Goal: Transaction & Acquisition: Purchase product/service

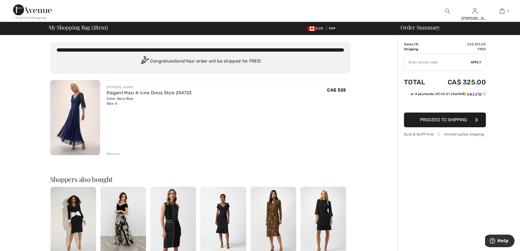
drag, startPoint x: 410, startPoint y: 61, endPoint x: 413, endPoint y: 61, distance: 3.0
click at [411, 61] on input "TEXT" at bounding box center [437, 62] width 66 height 16
click at [439, 61] on input "TEXT" at bounding box center [437, 62] width 66 height 16
type input "NEW15"
click at [476, 61] on span "Apply" at bounding box center [475, 62] width 11 height 5
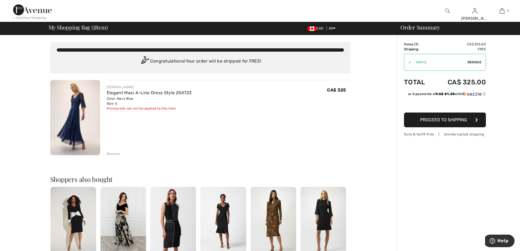
click at [456, 123] on button "Proceed to Shipping" at bounding box center [445, 119] width 82 height 15
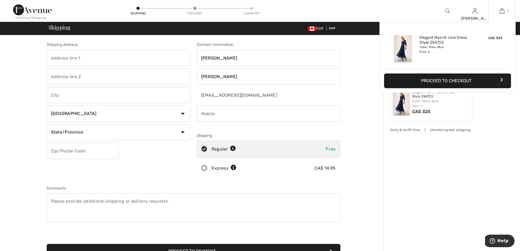
click at [504, 10] on link "1" at bounding box center [501, 11] width 27 height 7
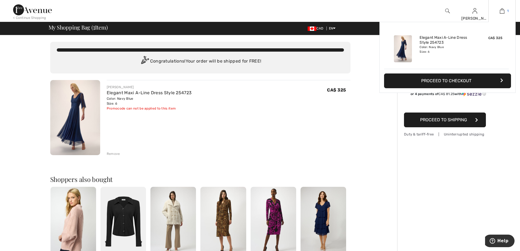
click at [502, 13] on img at bounding box center [502, 11] width 5 height 7
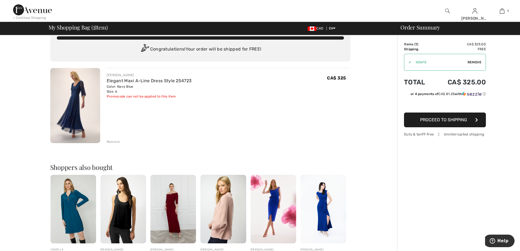
scroll to position [128, 0]
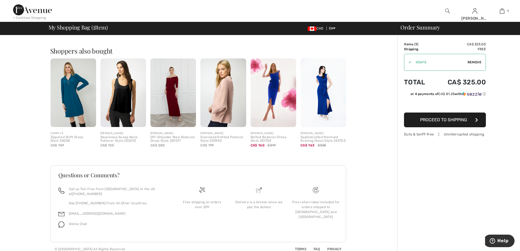
click at [326, 96] on img at bounding box center [323, 92] width 46 height 68
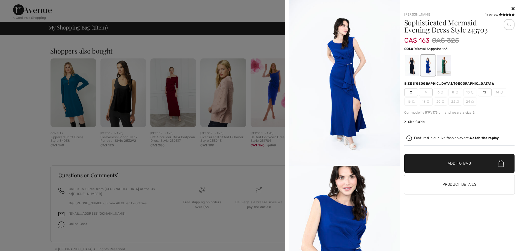
click at [348, 65] on img at bounding box center [344, 83] width 111 height 166
click at [426, 170] on span "✔ Added to Bag Add to Bag" at bounding box center [459, 163] width 111 height 19
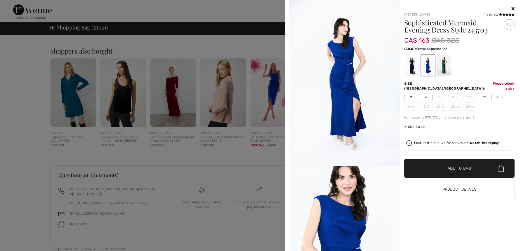
click at [425, 93] on span "4" at bounding box center [426, 97] width 14 height 8
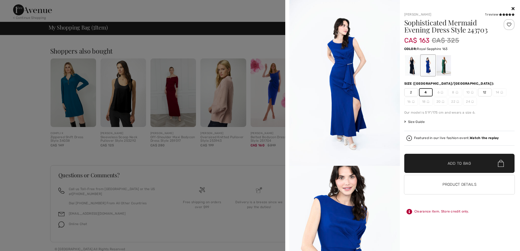
click at [445, 169] on span "✔ Added to Bag Add to Bag" at bounding box center [459, 163] width 111 height 19
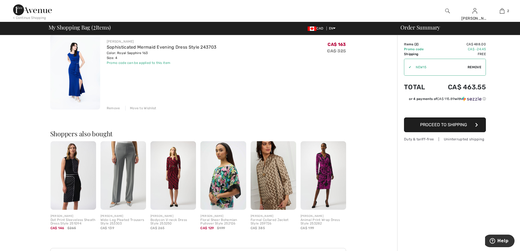
click at [81, 80] on img at bounding box center [75, 71] width 50 height 75
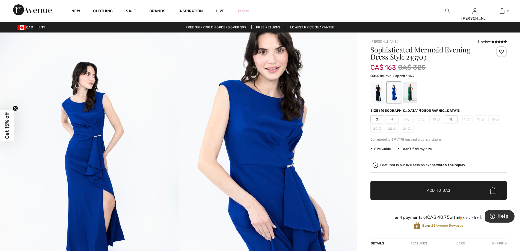
click at [503, 50] on div at bounding box center [501, 51] width 11 height 11
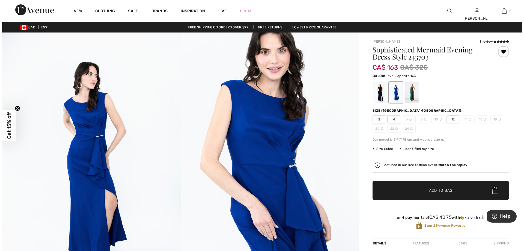
scroll to position [109, 0]
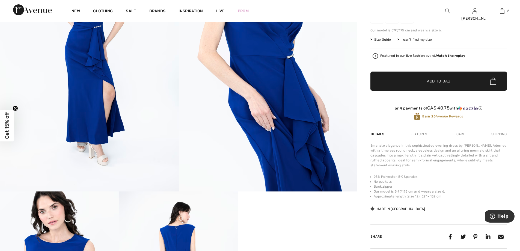
click at [108, 94] on img at bounding box center [89, 57] width 179 height 268
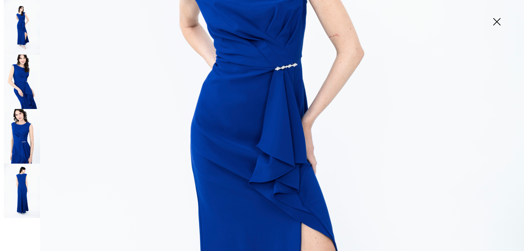
scroll to position [191, 0]
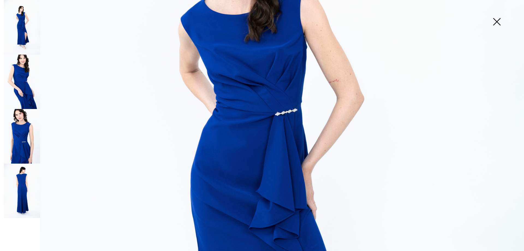
click at [23, 87] on img at bounding box center [22, 82] width 36 height 55
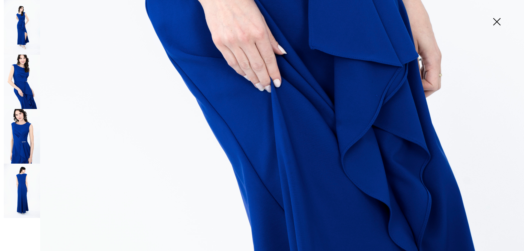
scroll to position [529, 0]
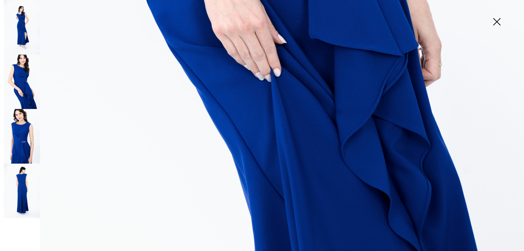
click at [23, 133] on img at bounding box center [22, 136] width 36 height 55
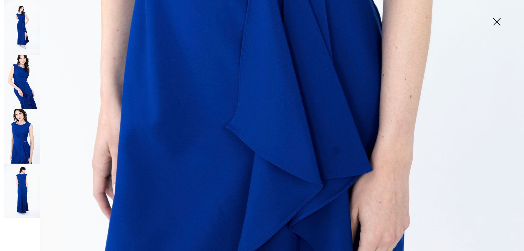
click at [22, 181] on img at bounding box center [22, 190] width 36 height 55
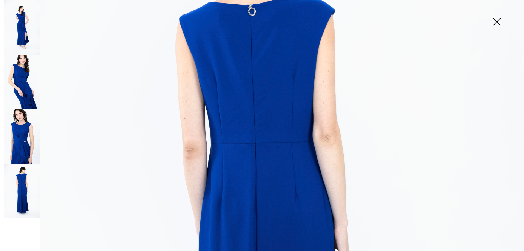
scroll to position [11, 0]
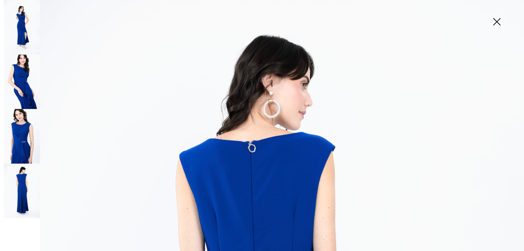
click at [23, 66] on img at bounding box center [22, 82] width 36 height 55
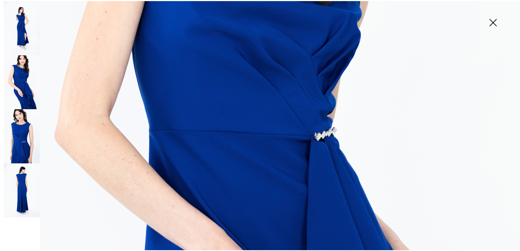
scroll to position [93, 0]
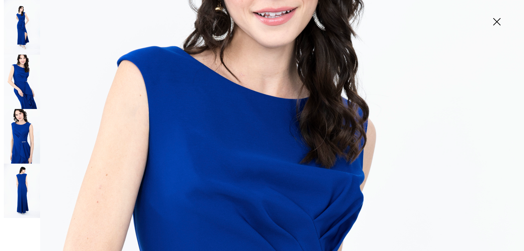
click at [497, 20] on img at bounding box center [496, 22] width 27 height 28
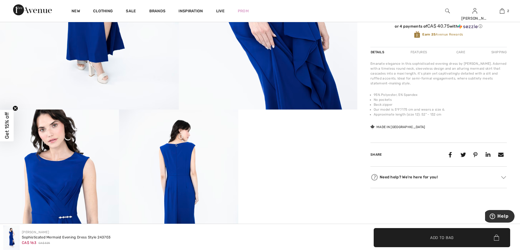
scroll to position [327, 0]
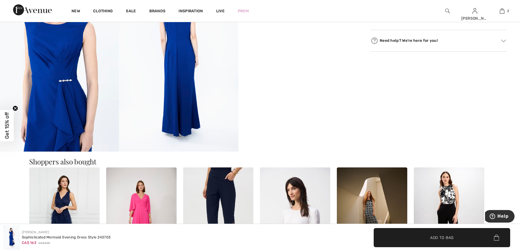
click at [316, 32] on video "Your browser does not support the video tag." at bounding box center [297, 2] width 119 height 59
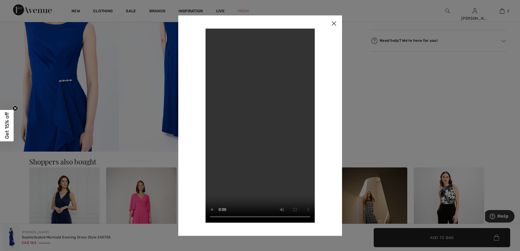
click at [333, 24] on img at bounding box center [334, 23] width 16 height 17
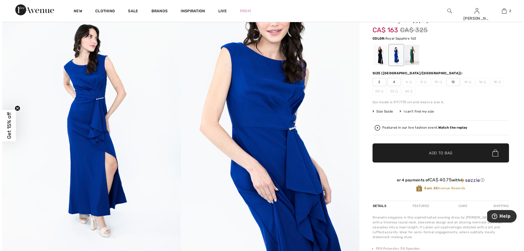
scroll to position [0, 0]
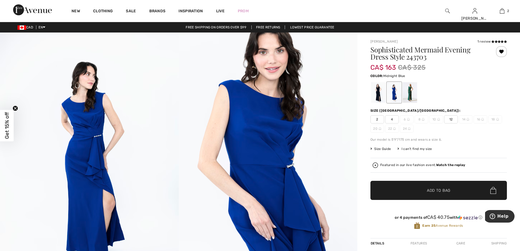
click at [379, 92] on div at bounding box center [378, 92] width 14 height 20
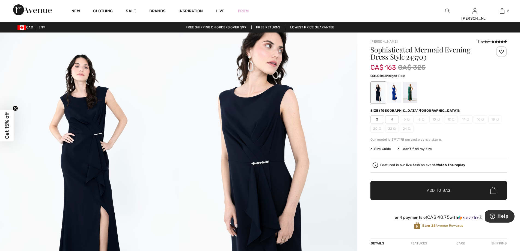
click at [65, 117] on img at bounding box center [89, 166] width 179 height 268
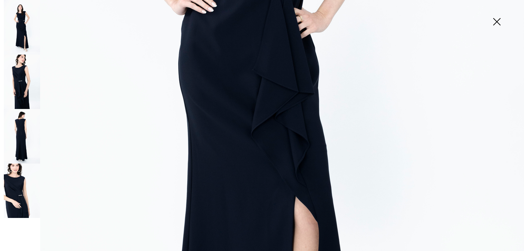
scroll to position [174, 0]
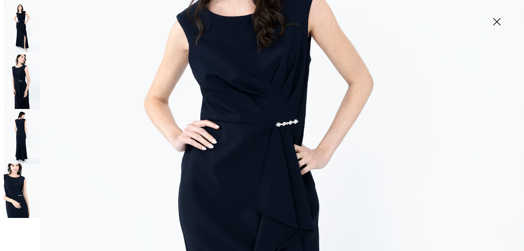
click at [17, 90] on img at bounding box center [22, 82] width 36 height 55
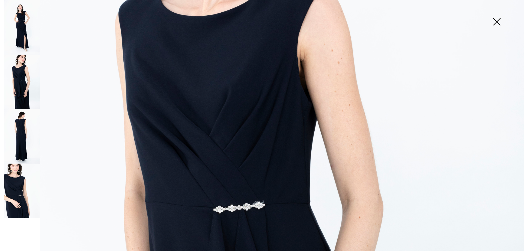
click at [18, 136] on img at bounding box center [22, 136] width 36 height 55
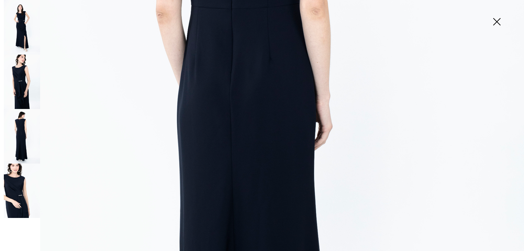
scroll to position [147, 0]
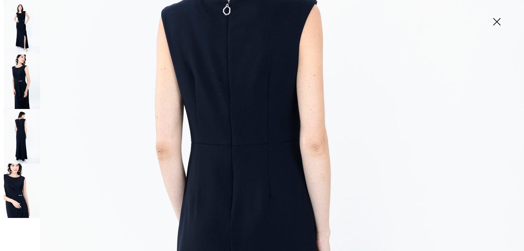
click at [17, 186] on img at bounding box center [22, 190] width 36 height 55
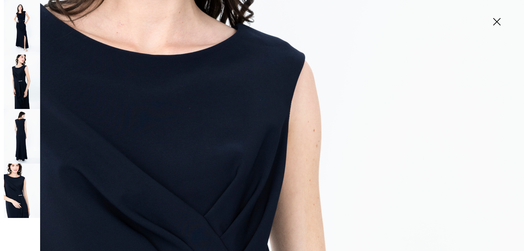
click at [23, 28] on img at bounding box center [22, 27] width 36 height 55
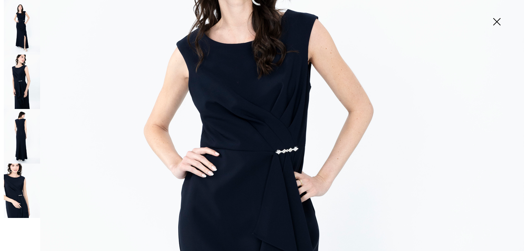
click at [9, 189] on img at bounding box center [22, 190] width 36 height 55
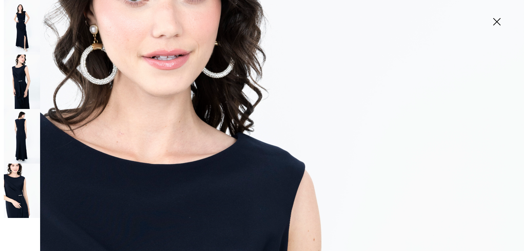
scroll to position [0, 0]
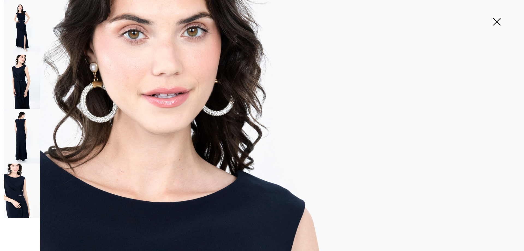
click at [494, 19] on img at bounding box center [496, 22] width 27 height 28
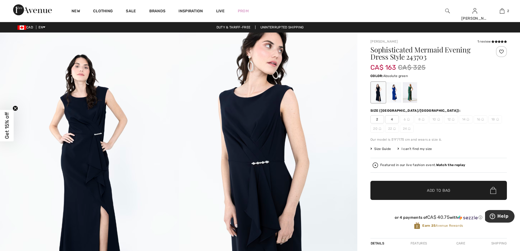
click at [407, 90] on div at bounding box center [410, 92] width 14 height 20
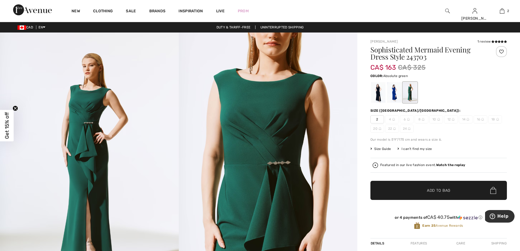
click at [88, 112] on img at bounding box center [89, 166] width 179 height 268
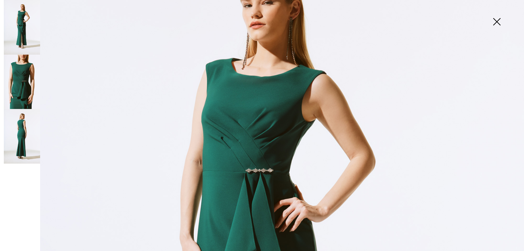
scroll to position [164, 0]
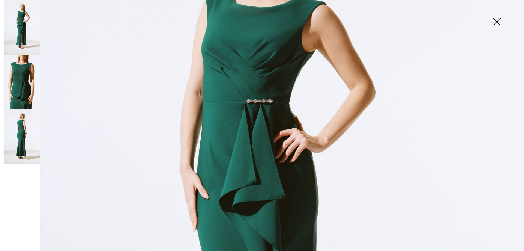
click at [20, 90] on img at bounding box center [22, 82] width 36 height 55
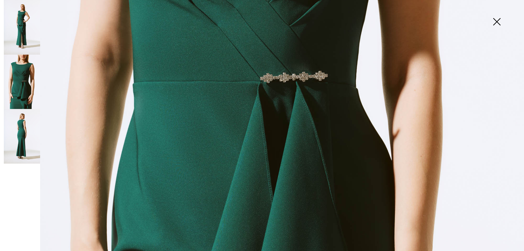
scroll to position [355, 0]
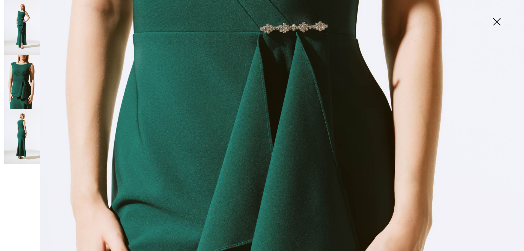
click at [23, 137] on img at bounding box center [22, 136] width 36 height 55
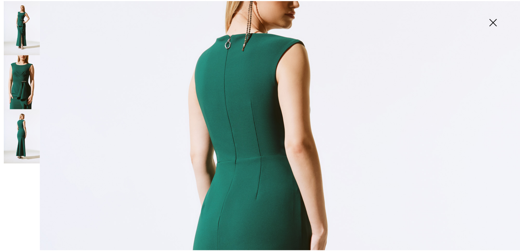
scroll to position [82, 0]
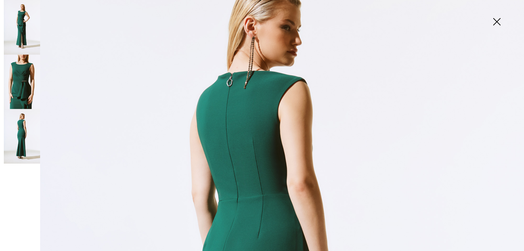
click at [497, 22] on img at bounding box center [496, 22] width 27 height 28
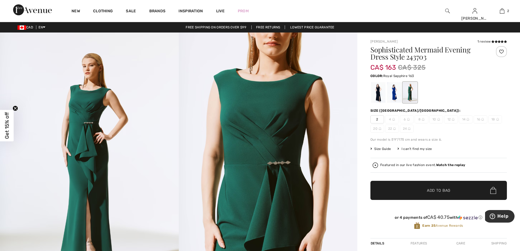
click at [394, 93] on div at bounding box center [394, 92] width 14 height 20
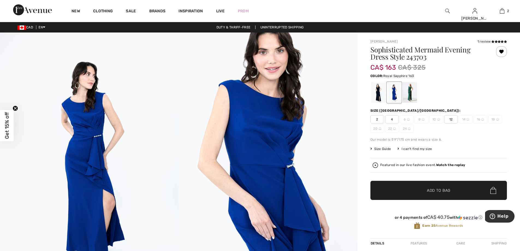
click at [409, 121] on span "6" at bounding box center [407, 119] width 14 height 8
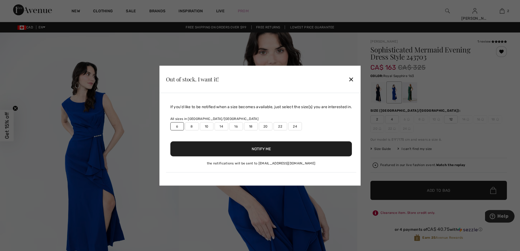
click at [240, 148] on button "Notify Me" at bounding box center [261, 148] width 182 height 15
click at [353, 78] on div "✕" at bounding box center [351, 78] width 6 height 11
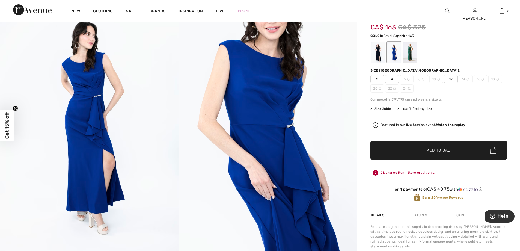
scroll to position [0, 0]
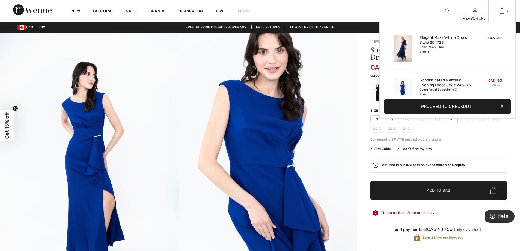
click at [502, 11] on img at bounding box center [502, 11] width 5 height 7
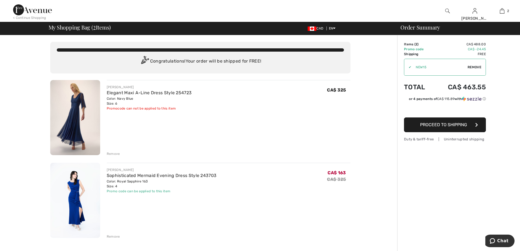
click at [81, 112] on img at bounding box center [75, 117] width 50 height 75
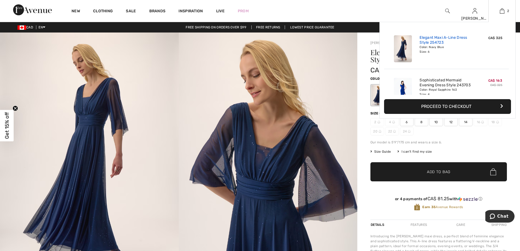
click at [429, 43] on link "Elegant Maxi A-Line Dress Style 254723" at bounding box center [446, 40] width 54 height 10
click at [502, 13] on img at bounding box center [502, 11] width 5 height 7
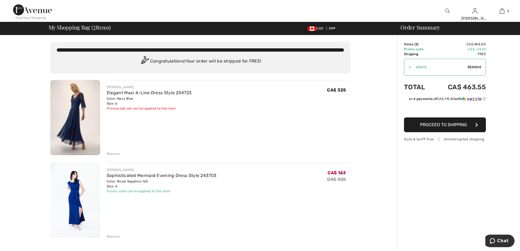
click at [112, 153] on div "Remove" at bounding box center [113, 153] width 13 height 5
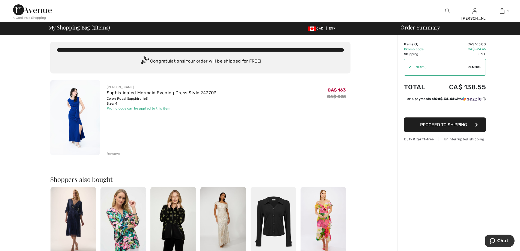
drag, startPoint x: 134, startPoint y: 87, endPoint x: 101, endPoint y: 87, distance: 33.0
click at [101, 87] on div "[PERSON_NAME] Sophisticated Mermaid Evening Dress Style 243703 Color: Royal Sap…" at bounding box center [225, 118] width 250 height 76
copy div "[PERSON_NAME]"
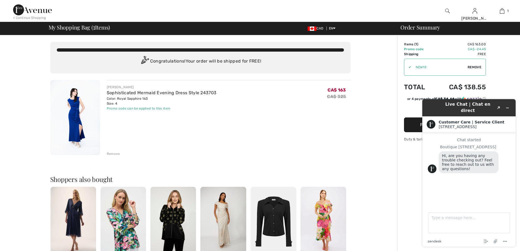
click at [74, 109] on img at bounding box center [75, 117] width 50 height 75
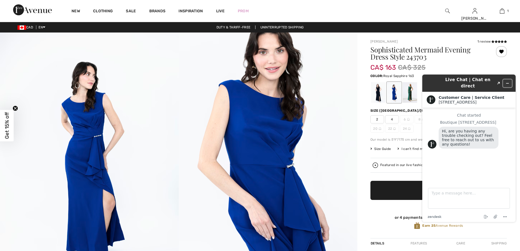
click at [508, 81] on icon "Minimize widget" at bounding box center [507, 83] width 4 height 4
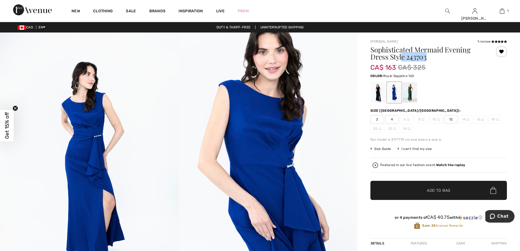
drag, startPoint x: 427, startPoint y: 59, endPoint x: 399, endPoint y: 58, distance: 28.1
click at [400, 59] on h1 "Sophisticated Mermaid Evening Dress Style 243703" at bounding box center [427, 53] width 114 height 14
click at [450, 65] on div "CA$ 163 CA$ 325" at bounding box center [427, 67] width 114 height 10
drag, startPoint x: 368, startPoint y: 52, endPoint x: 472, endPoint y: 57, distance: 103.6
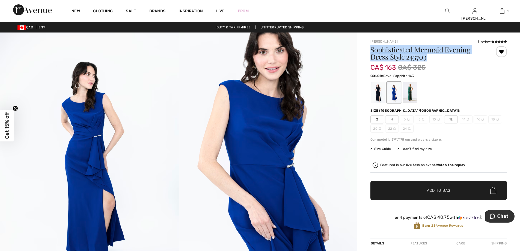
copy h1 "Sophisticated Mermaid Evening Dress Style 243703"
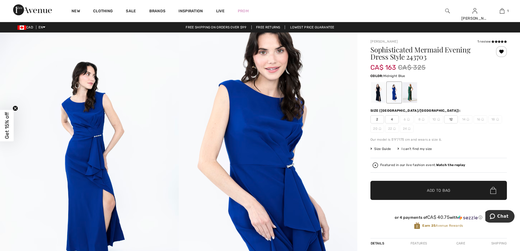
click at [381, 92] on div at bounding box center [378, 92] width 14 height 20
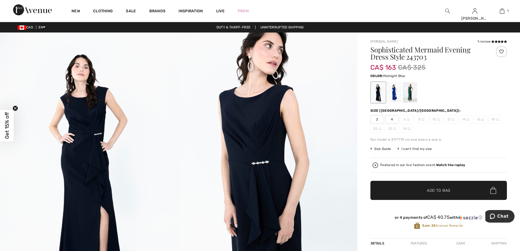
click at [100, 113] on img at bounding box center [89, 166] width 179 height 268
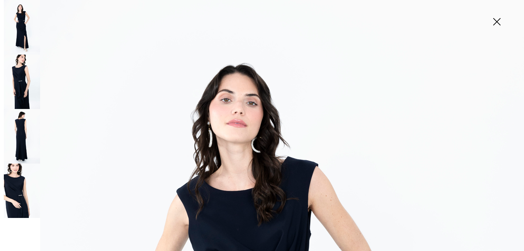
click at [16, 87] on img at bounding box center [22, 82] width 36 height 55
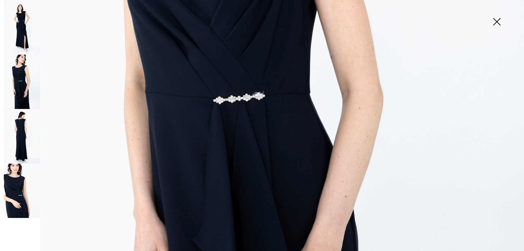
scroll to position [202, 0]
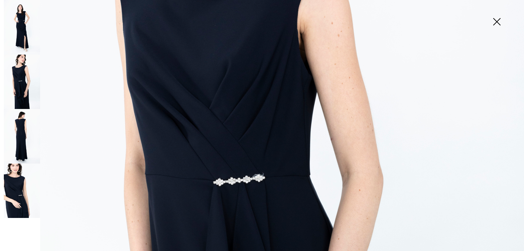
click at [20, 127] on img at bounding box center [22, 136] width 36 height 55
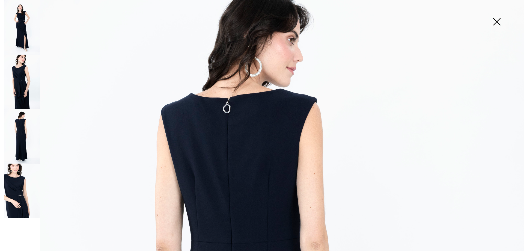
scroll to position [11, 0]
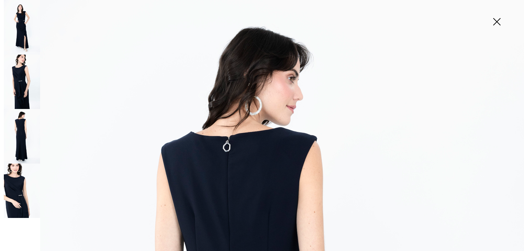
click at [14, 198] on img at bounding box center [22, 190] width 36 height 55
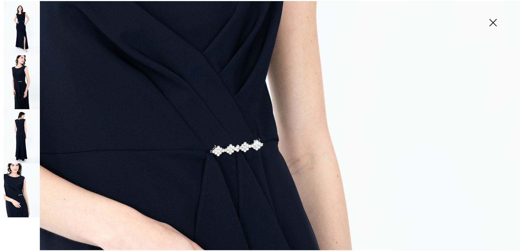
scroll to position [202, 0]
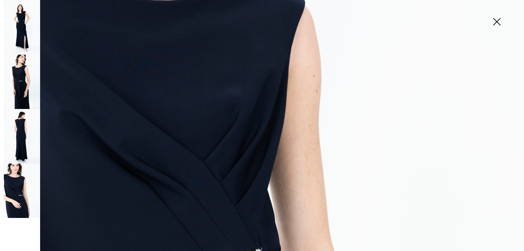
click at [498, 21] on img at bounding box center [496, 22] width 27 height 28
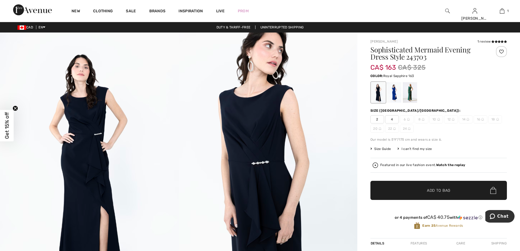
click at [396, 96] on div at bounding box center [394, 92] width 14 height 20
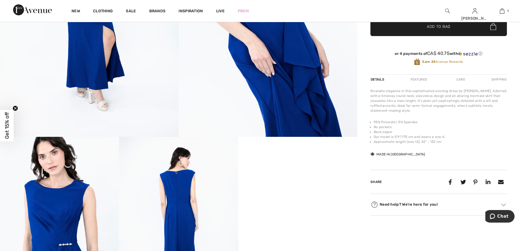
scroll to position [300, 0]
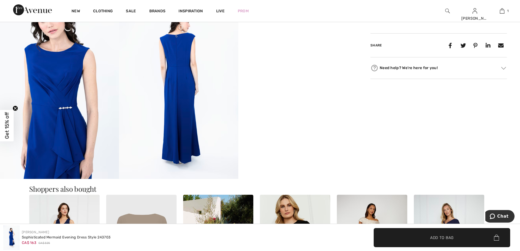
click at [323, 60] on video "Your browser does not support the video tag." at bounding box center [297, 29] width 119 height 59
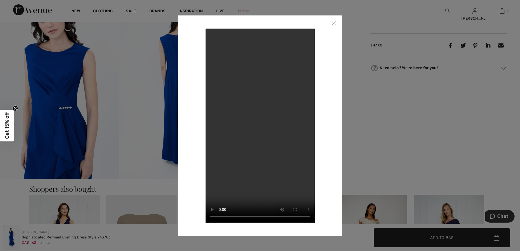
click at [334, 22] on img at bounding box center [334, 23] width 16 height 17
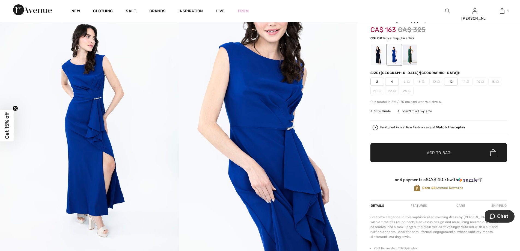
scroll to position [0, 0]
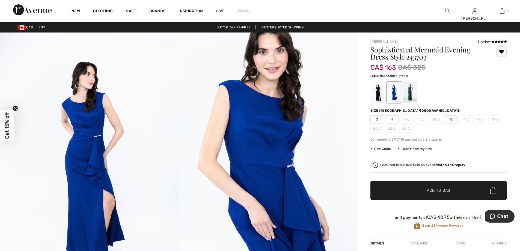
click at [411, 88] on div at bounding box center [410, 92] width 14 height 20
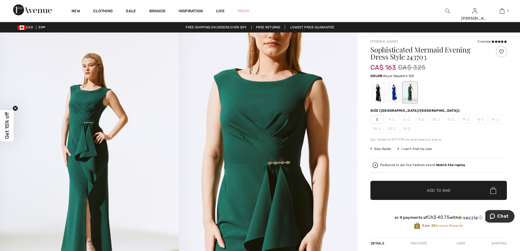
click at [391, 92] on div at bounding box center [394, 92] width 14 height 20
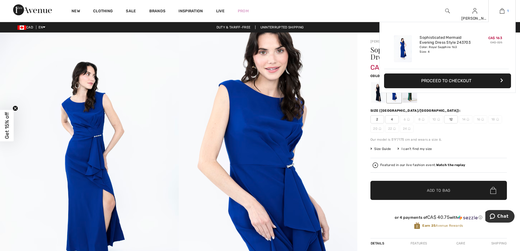
click at [505, 10] on link "1" at bounding box center [501, 11] width 27 height 7
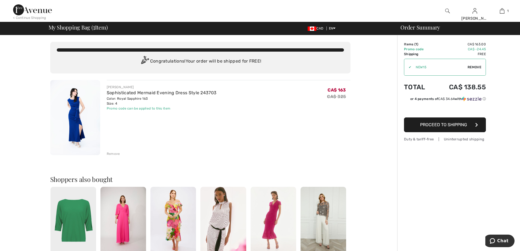
click at [462, 125] on span "Proceed to Shipping" at bounding box center [443, 124] width 47 height 5
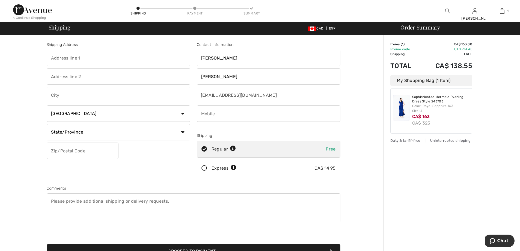
click at [79, 63] on input "text" at bounding box center [119, 58] width 144 height 16
type input "1513 Boyne Court"
click at [96, 94] on input "text" at bounding box center [119, 95] width 144 height 16
type input "[PERSON_NAME]"
click at [105, 133] on select "State/Province Alberta British Columbia Manitoba New Brunswick Newfoundland and…" at bounding box center [119, 132] width 144 height 16
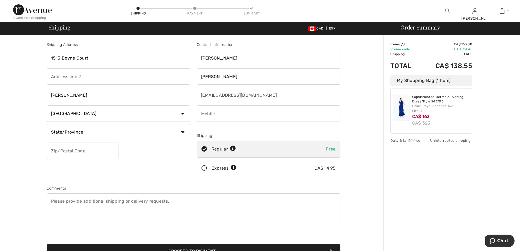
select select "ON"
click at [47, 124] on select "State/Province Alberta British Columbia Manitoba New Brunswick Newfoundland and…" at bounding box center [119, 132] width 144 height 16
click at [90, 149] on input "text" at bounding box center [83, 150] width 72 height 16
type input "L1V5N5"
click at [211, 111] on input "phone" at bounding box center [269, 113] width 144 height 16
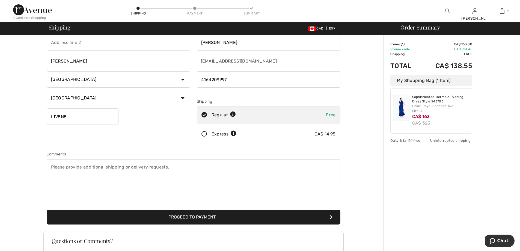
scroll to position [82, 0]
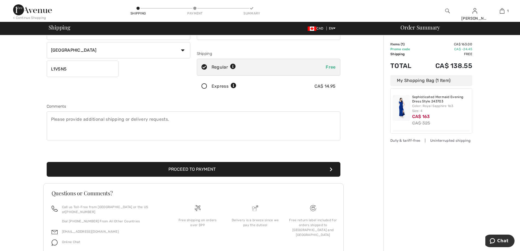
type input "4164209997"
click at [260, 170] on button "Proceed to Payment" at bounding box center [194, 169] width 294 height 15
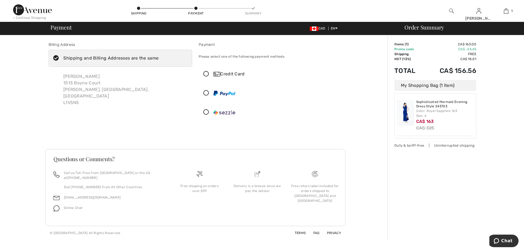
click at [407, 119] on img at bounding box center [405, 113] width 17 height 26
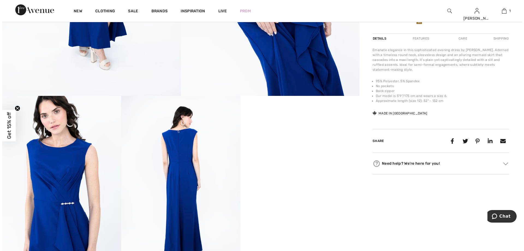
scroll to position [246, 0]
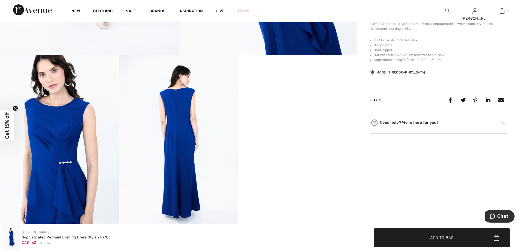
click at [173, 115] on img at bounding box center [178, 144] width 119 height 178
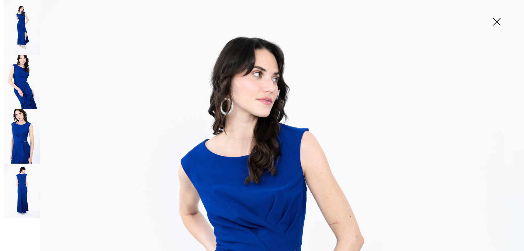
scroll to position [109, 0]
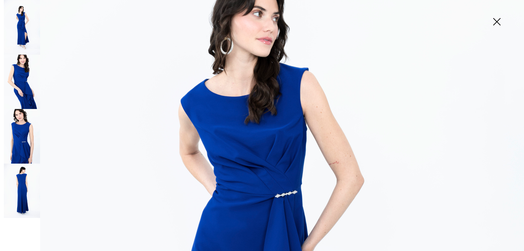
click at [26, 79] on img at bounding box center [22, 82] width 36 height 55
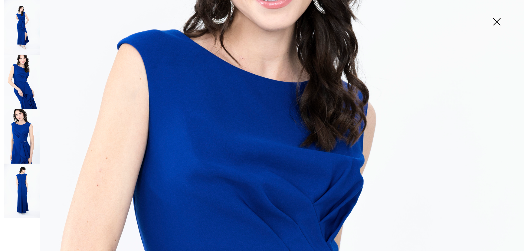
click at [20, 126] on img at bounding box center [22, 136] width 36 height 55
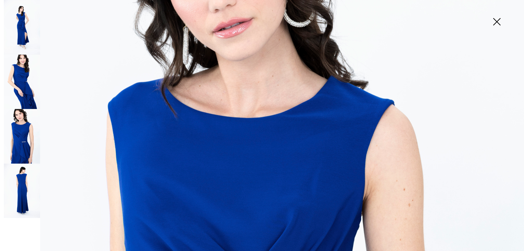
click at [19, 180] on img at bounding box center [22, 190] width 36 height 55
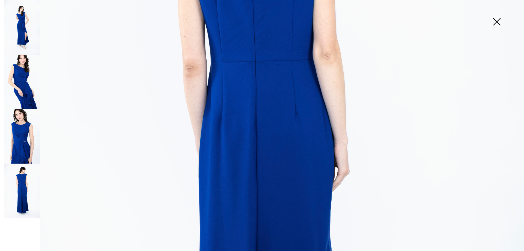
scroll to position [120, 0]
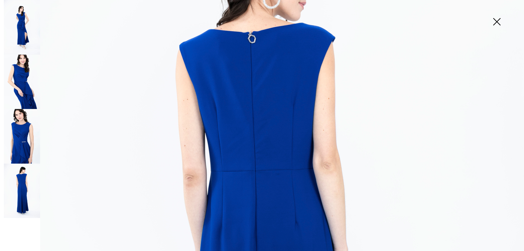
click at [20, 80] on img at bounding box center [22, 82] width 36 height 55
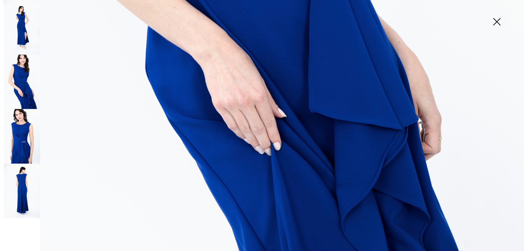
scroll to position [502, 0]
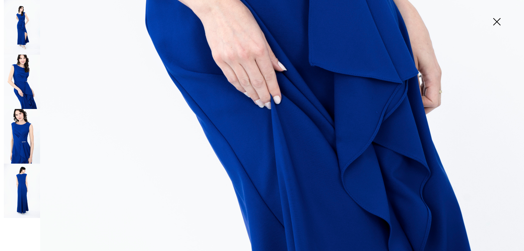
click at [24, 22] on img at bounding box center [22, 27] width 36 height 55
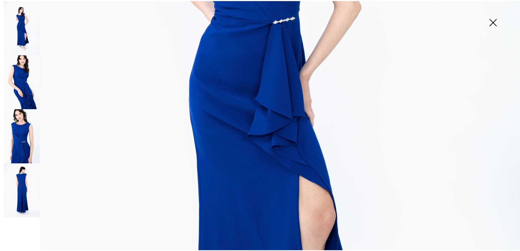
scroll to position [174, 0]
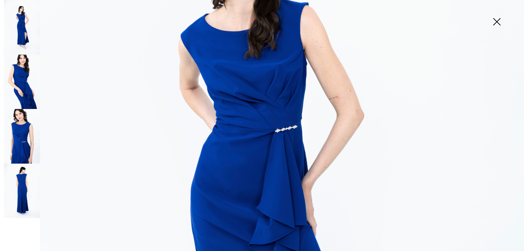
click at [496, 21] on img at bounding box center [496, 22] width 27 height 28
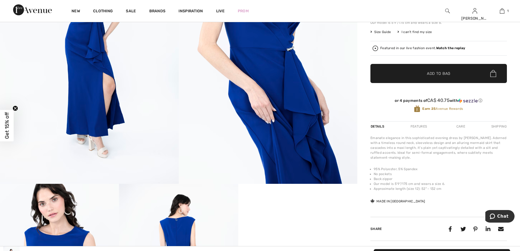
scroll to position [82, 0]
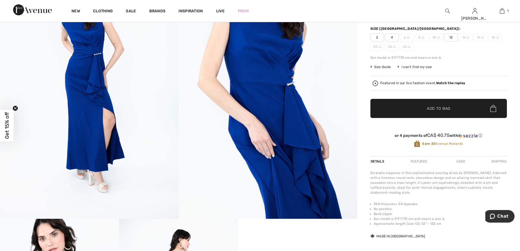
click at [385, 66] on span "Size Guide" at bounding box center [380, 66] width 20 height 5
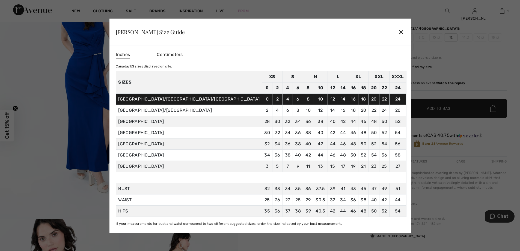
click at [398, 32] on div "✕" at bounding box center [401, 31] width 6 height 11
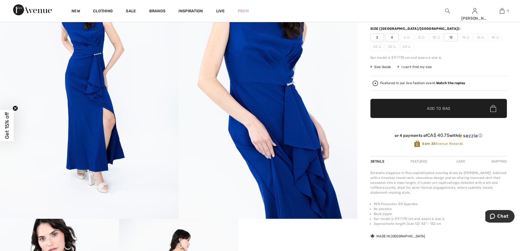
click at [420, 67] on div "I can't find my size" at bounding box center [414, 66] width 34 height 5
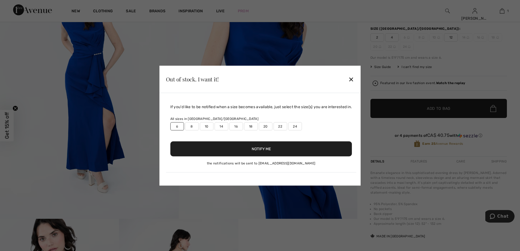
click at [248, 145] on button "Notify Me" at bounding box center [261, 148] width 182 height 15
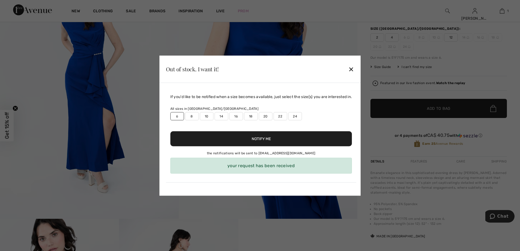
click at [352, 68] on div "✕" at bounding box center [351, 68] width 6 height 11
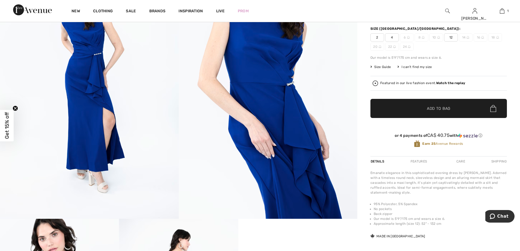
click at [382, 67] on span "Size Guide" at bounding box center [380, 66] width 20 height 5
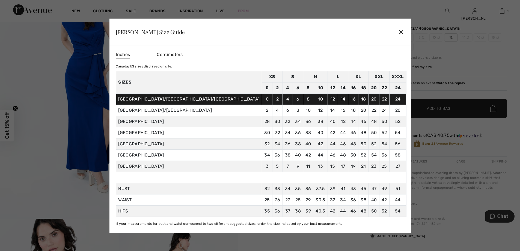
click at [398, 31] on div "✕" at bounding box center [401, 31] width 6 height 11
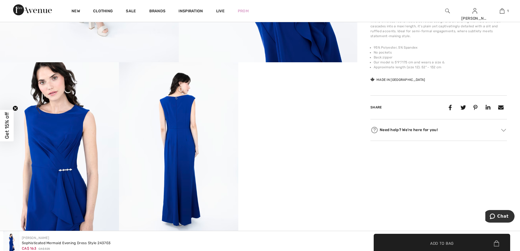
scroll to position [273, 0]
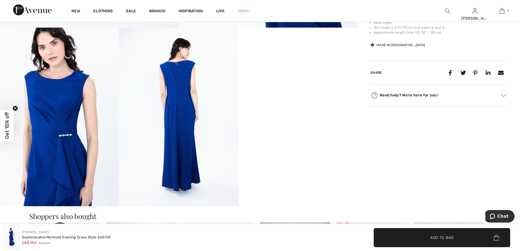
click at [296, 87] on video "Your browser does not support the video tag." at bounding box center [297, 57] width 119 height 59
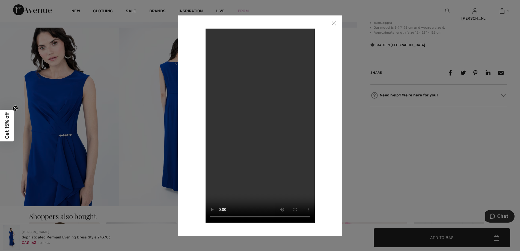
click at [336, 23] on img at bounding box center [334, 23] width 16 height 17
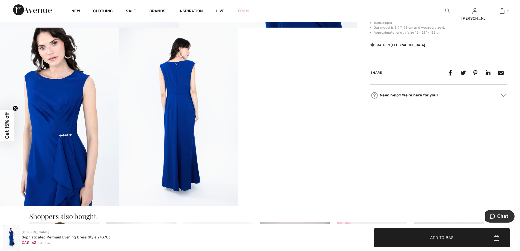
click at [174, 83] on img at bounding box center [178, 117] width 119 height 178
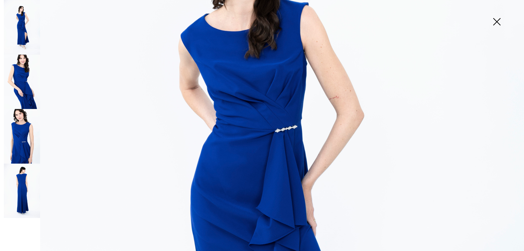
click at [28, 83] on img at bounding box center [22, 82] width 36 height 55
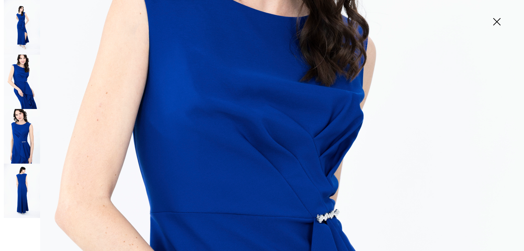
click at [498, 20] on img at bounding box center [496, 22] width 27 height 28
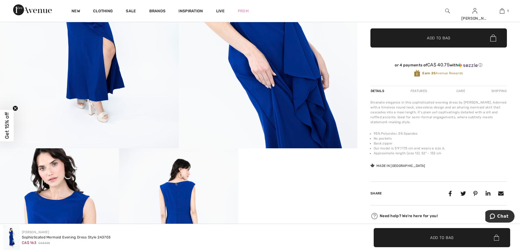
scroll to position [55, 0]
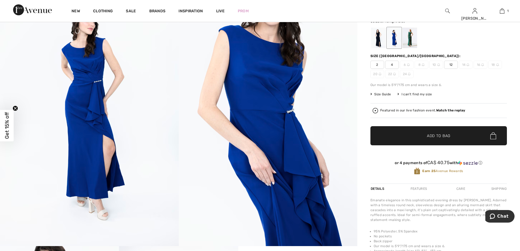
click at [378, 37] on div at bounding box center [378, 38] width 14 height 20
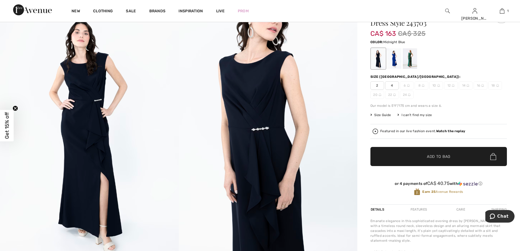
scroll to position [0, 0]
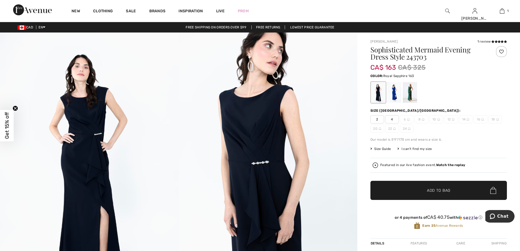
click at [398, 94] on div at bounding box center [394, 92] width 14 height 20
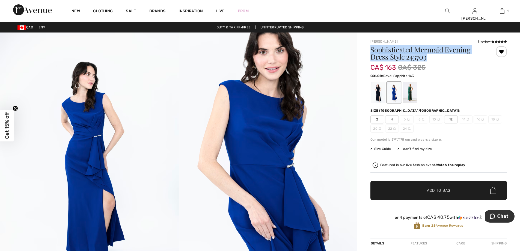
drag, startPoint x: 370, startPoint y: 49, endPoint x: 439, endPoint y: 60, distance: 69.3
click at [439, 60] on h1 "Sophisticated Mermaid Evening Dress Style 243703" at bounding box center [427, 53] width 114 height 14
copy h1 "Sophisticated Mermaid Evening Dress Style 243703"
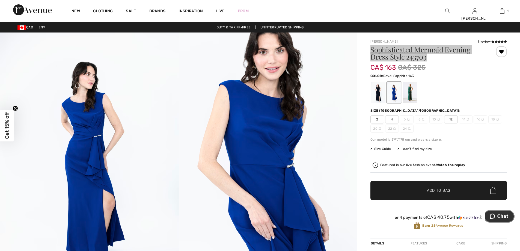
click at [497, 218] on span "Chat" at bounding box center [494, 215] width 8 height 5
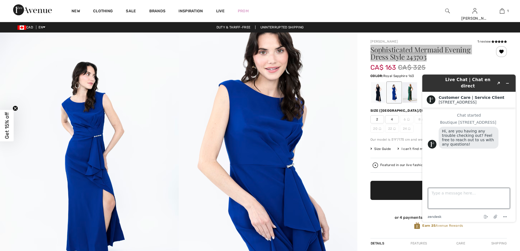
drag, startPoint x: 454, startPoint y: 195, endPoint x: 457, endPoint y: 196, distance: 3.4
click at [455, 195] on textarea "Type a message here..." at bounding box center [469, 198] width 82 height 21
type textarea "Good morning"
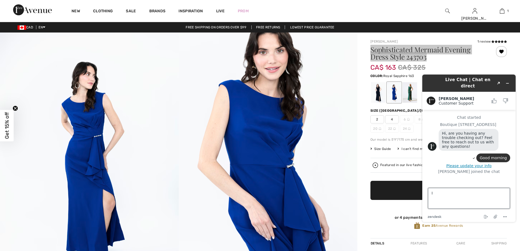
type textarea "I"
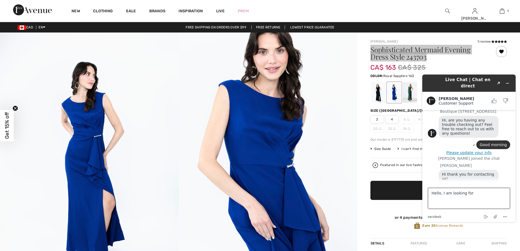
scroll to position [26, 0]
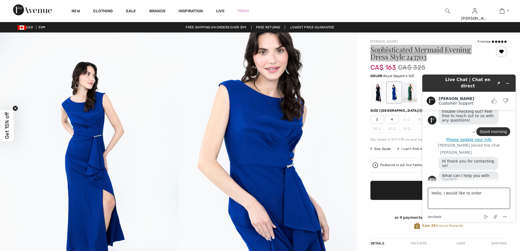
paste textarea "Sophisticated Mermaid Evening Dress Style 243703"
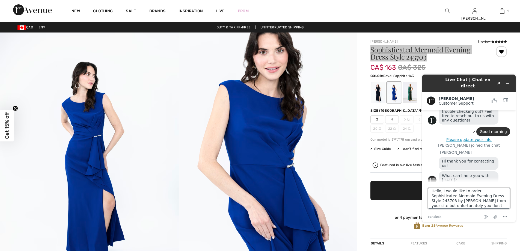
scroll to position [7, 0]
type textarea "Hello, I would like to order Sophisticated Mermaid Evening Dress Style 243703 b…"
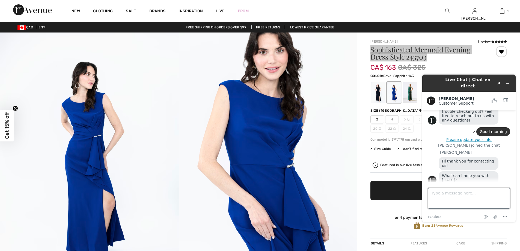
scroll to position [59, 0]
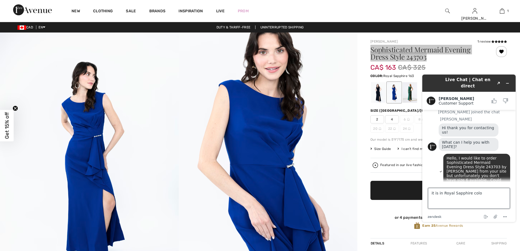
type textarea "it is in Royal Sapphire color"
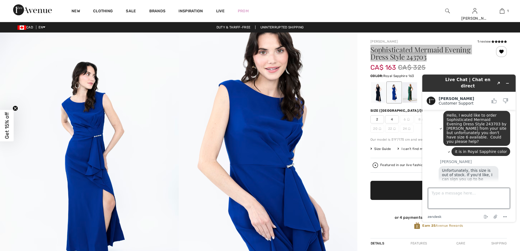
scroll to position [102, 0]
click at [468, 199] on textarea "Type a message here..." at bounding box center [469, 198] width 82 height 21
type textarea "thank you for confirming, yes please sign me up for the notification about the …"
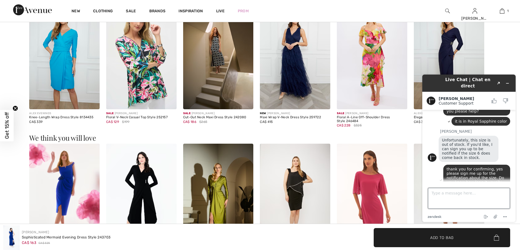
scroll to position [600, 0]
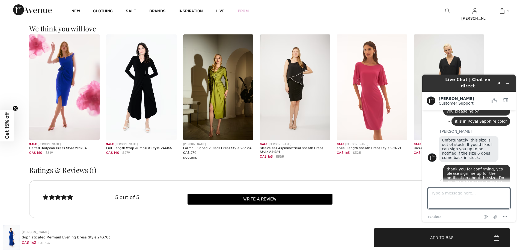
click at [54, 109] on img at bounding box center [64, 87] width 70 height 106
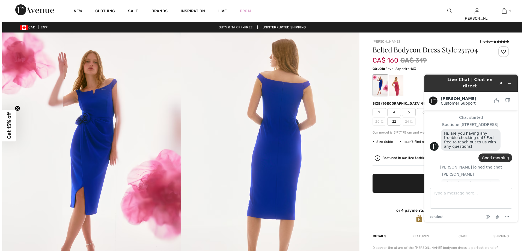
scroll to position [137, 0]
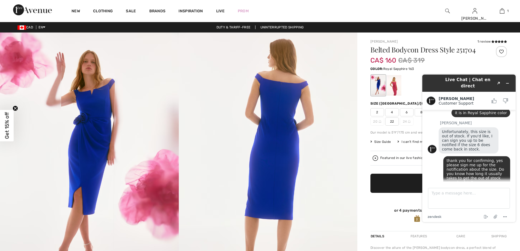
click at [109, 109] on img at bounding box center [89, 166] width 179 height 268
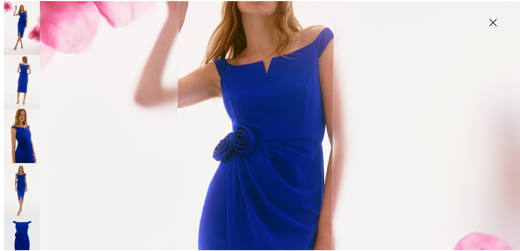
scroll to position [0, 0]
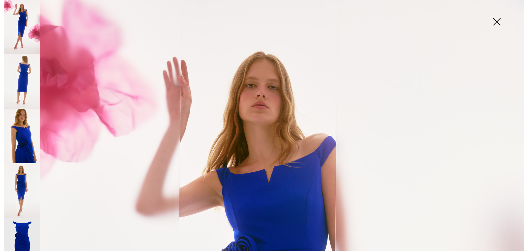
click at [495, 22] on img at bounding box center [496, 22] width 27 height 28
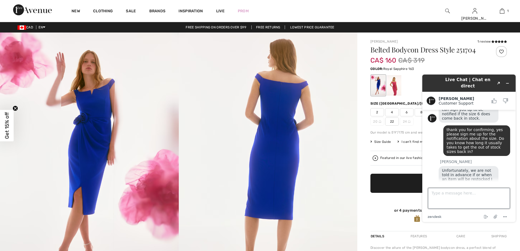
click at [480, 196] on textarea "Type a message here..." at bounding box center [469, 198] width 82 height 21
type textarea "thank you so much, I appreciate it"
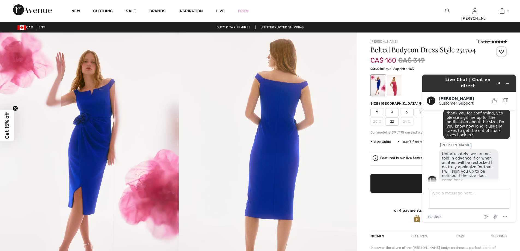
click at [478, 201] on button "Please update your info" at bounding box center [469, 203] width 82 height 4
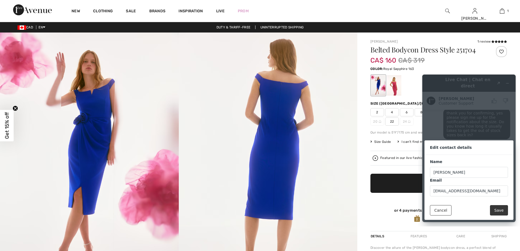
click at [503, 209] on button "Save" at bounding box center [499, 210] width 18 height 10
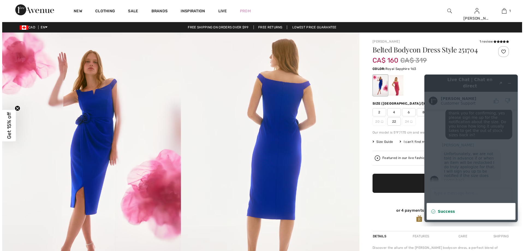
scroll to position [187, 0]
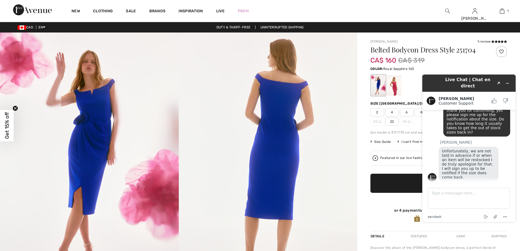
click at [98, 153] on img at bounding box center [89, 166] width 179 height 268
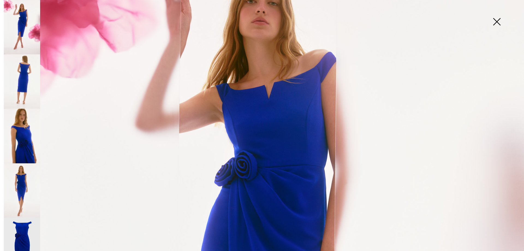
scroll to position [55, 0]
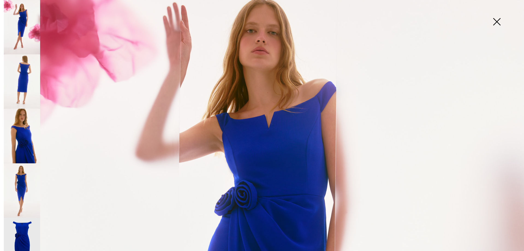
click at [26, 74] on img at bounding box center [22, 81] width 36 height 54
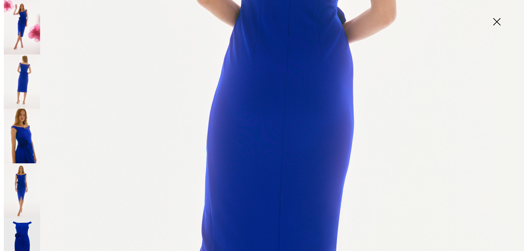
scroll to position [136, 0]
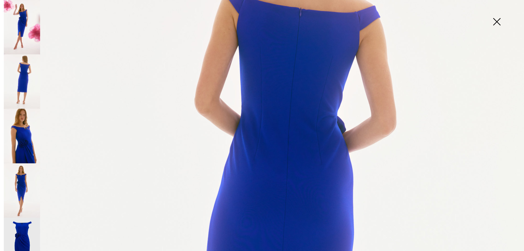
click at [22, 128] on img at bounding box center [22, 136] width 36 height 54
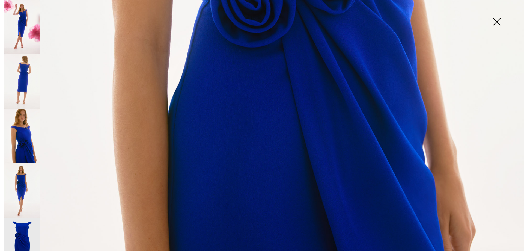
scroll to position [529, 0]
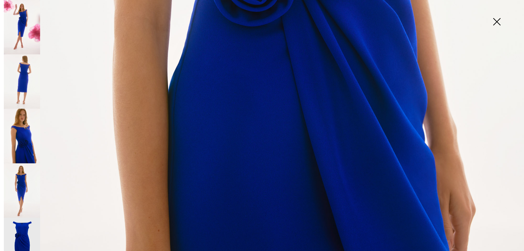
click at [26, 186] on img at bounding box center [22, 190] width 36 height 54
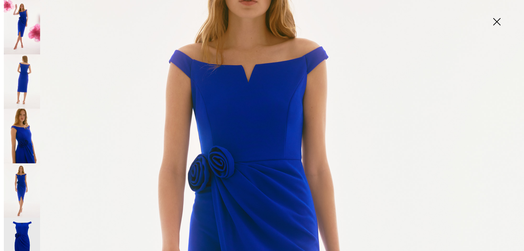
scroll to position [65, 0]
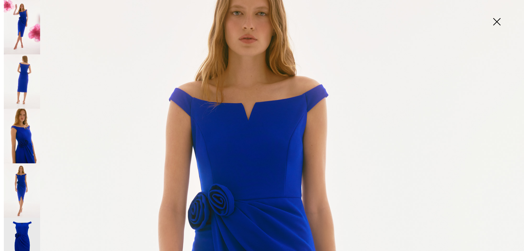
drag, startPoint x: 18, startPoint y: 231, endPoint x: 22, endPoint y: 230, distance: 4.4
click at [18, 231] on img at bounding box center [22, 244] width 36 height 54
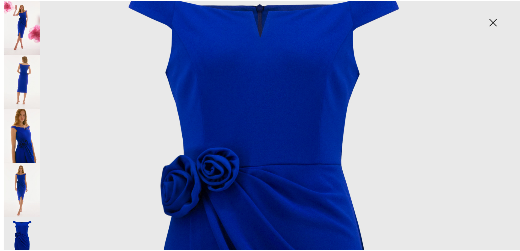
scroll to position [37, 0]
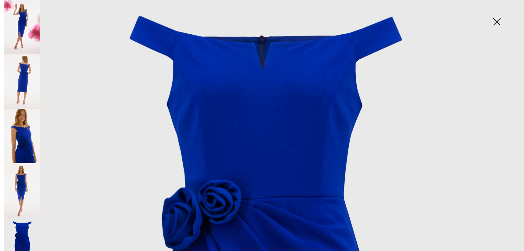
click at [497, 24] on img at bounding box center [496, 22] width 27 height 28
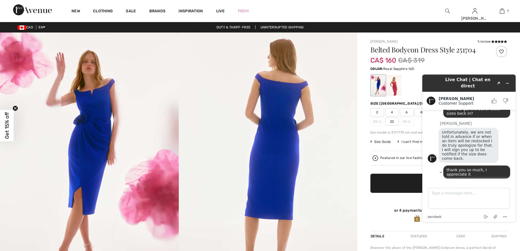
click at [502, 53] on div at bounding box center [501, 51] width 11 height 11
click at [394, 85] on div at bounding box center [394, 85] width 14 height 20
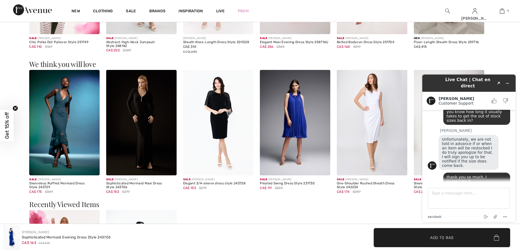
scroll to position [600, 0]
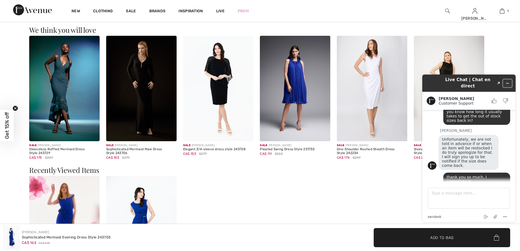
click at [506, 81] on icon "Minimize widget" at bounding box center [507, 83] width 4 height 4
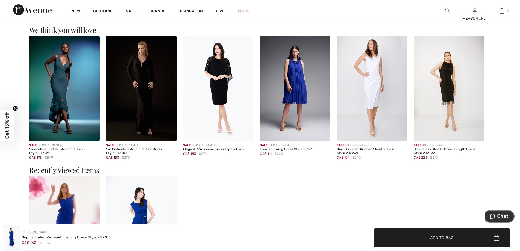
scroll to position [764, 0]
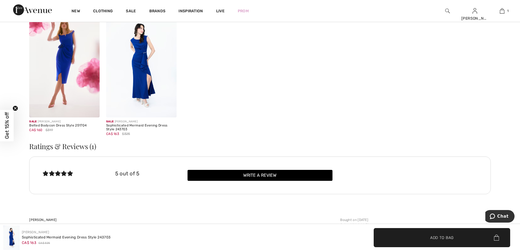
click at [126, 71] on img at bounding box center [141, 65] width 70 height 106
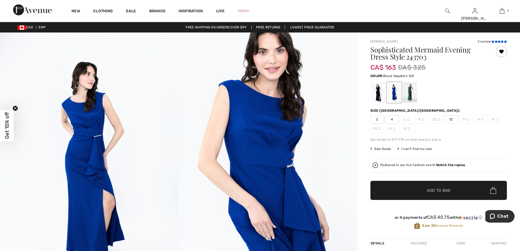
click at [495, 42] on icon at bounding box center [495, 41] width 3 height 3
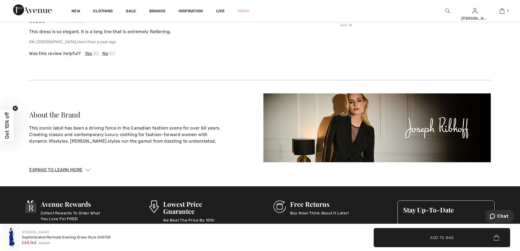
scroll to position [1025, 0]
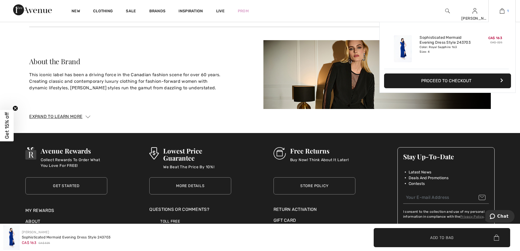
click at [501, 13] on img at bounding box center [502, 11] width 5 height 7
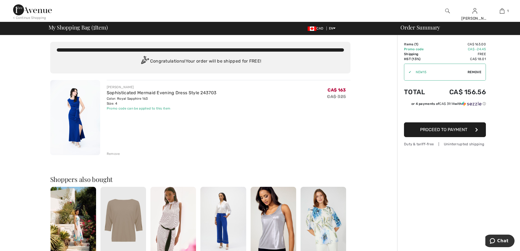
click at [66, 107] on img at bounding box center [75, 117] width 50 height 75
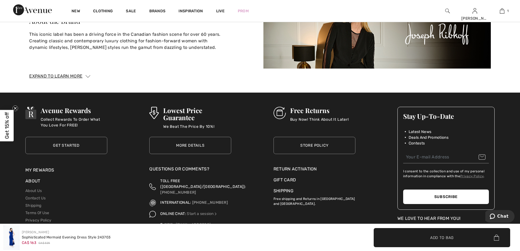
scroll to position [1092, 0]
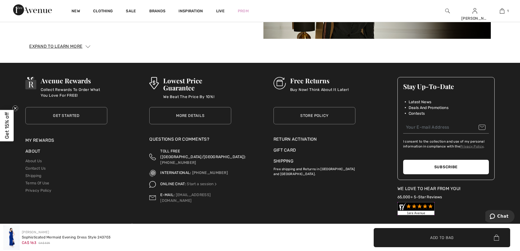
click at [314, 118] on link "Store Policy" at bounding box center [314, 115] width 82 height 17
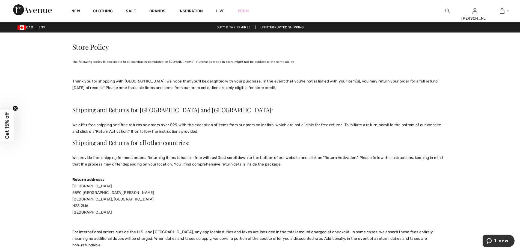
click at [332, 51] on h1 "Store Policy" at bounding box center [260, 43] width 376 height 23
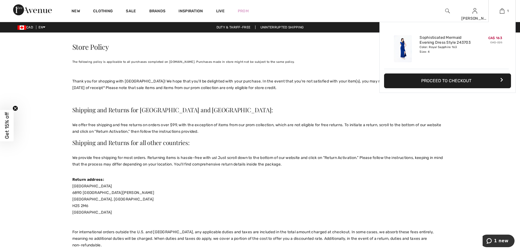
click at [401, 47] on img at bounding box center [403, 48] width 18 height 27
